Goal: Task Accomplishment & Management: Manage account settings

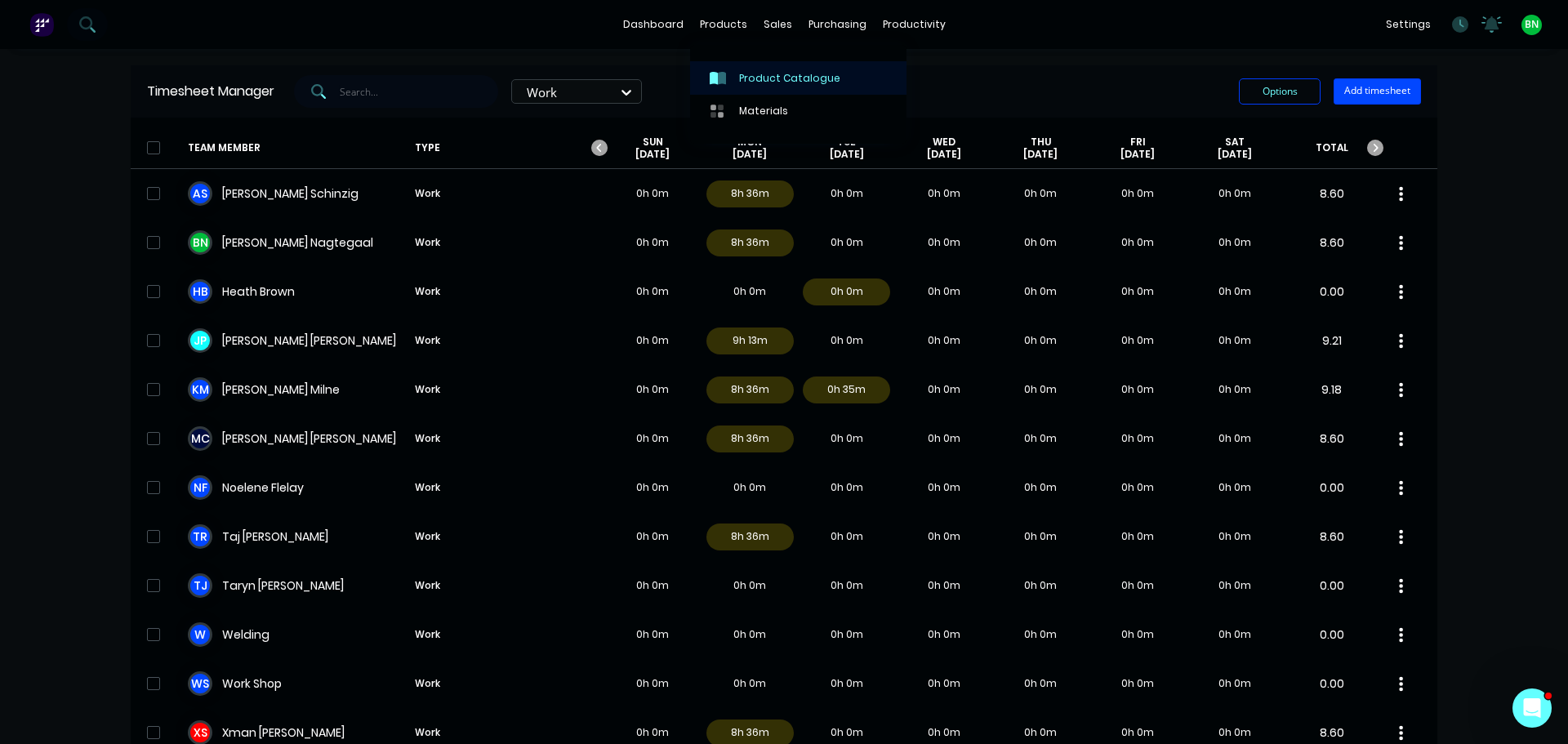
click at [810, 79] on div "Product Catalogue" at bounding box center [790, 78] width 102 height 14
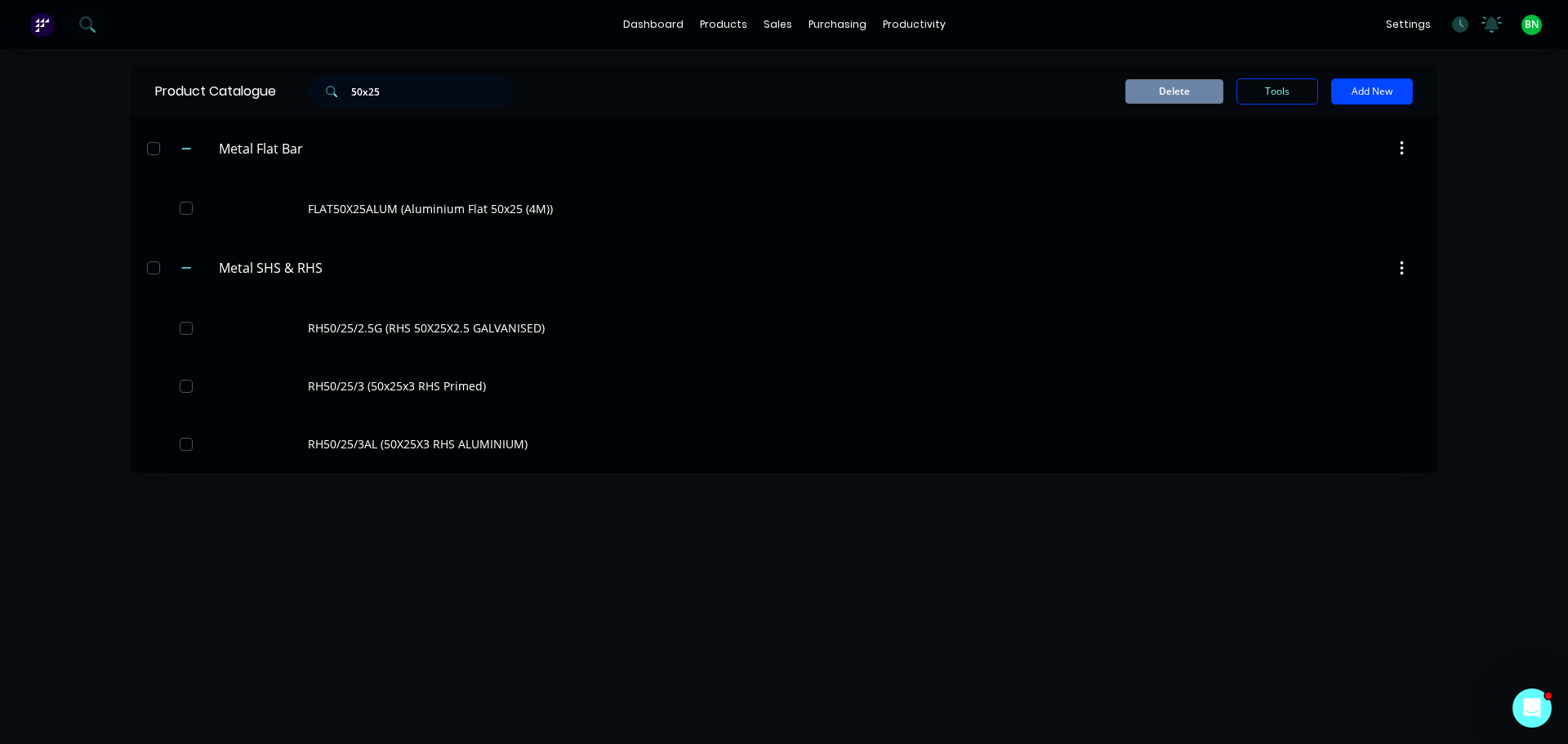
drag, startPoint x: 415, startPoint y: 91, endPoint x: 0, endPoint y: 72, distance: 415.4
click at [0, 78] on div "dashboard products sales purchasing productivity dashboard products Product Cat…" at bounding box center [784, 372] width 1568 height 744
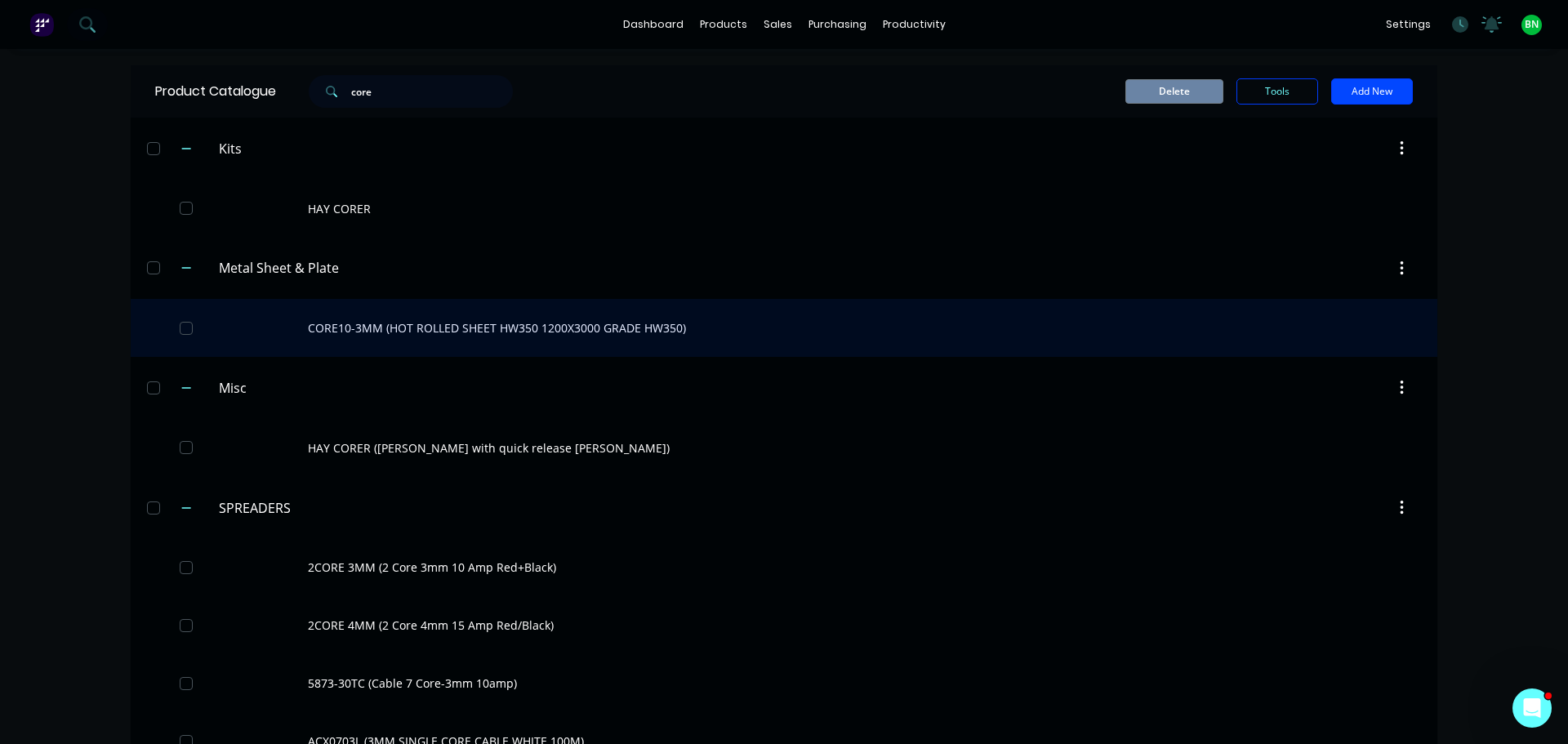
type input "core"
click at [581, 325] on div "CORE10-3MM (HOT ROLLED SHEET HW350 1200X3000 GRADE HW350)" at bounding box center [783, 328] width 1306 height 58
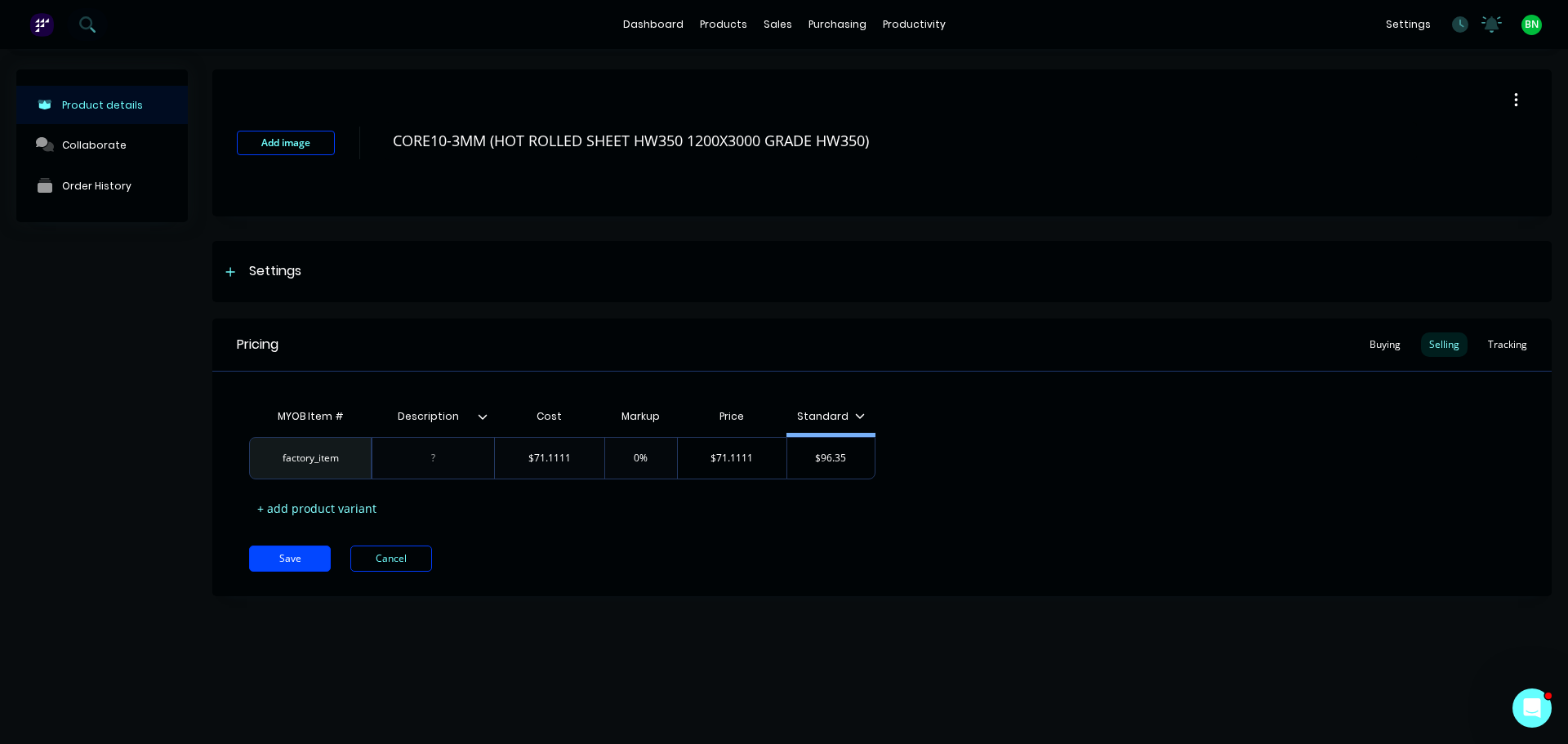
type textarea "x"
click at [1035, 663] on div "Product details Collaborate Order History Add image CORE10-3MM (HOT ROLLED SHEE…" at bounding box center [784, 380] width 1568 height 663
drag, startPoint x: 1195, startPoint y: 605, endPoint x: 1202, endPoint y: 599, distance: 9.2
click at [1195, 605] on div "Add image CORE10-3MM (HOT ROLLED SHEET HW350 1200X3000 GRADE HW350) Settings Pr…" at bounding box center [882, 344] width 1339 height 551
click at [1312, 614] on div "Add image CORE10-3MM (HOT ROLLED SHEET HW350 1200X3000 GRADE HW350) Settings Pr…" at bounding box center [882, 344] width 1339 height 551
